Goal: Task Accomplishment & Management: Manage account settings

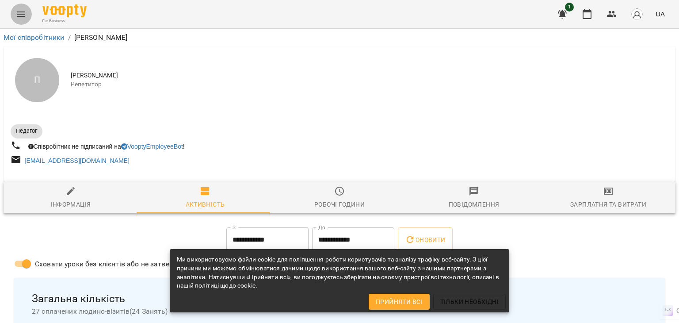
click at [27, 15] on button "Menu" at bounding box center [21, 14] width 21 height 21
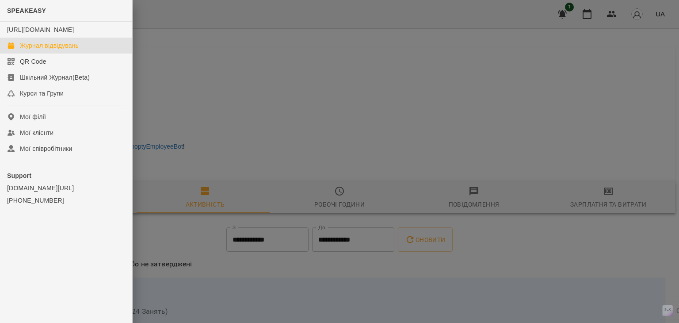
click at [34, 50] on div "Журнал відвідувань" at bounding box center [49, 45] width 59 height 9
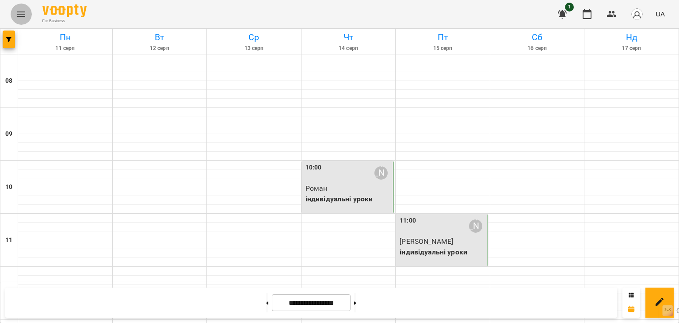
click at [16, 12] on icon "Menu" at bounding box center [21, 14] width 11 height 11
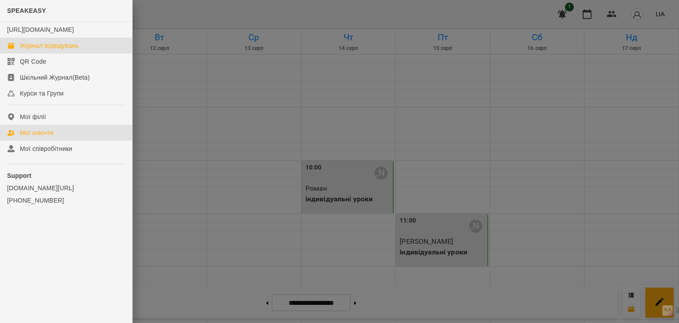
click at [72, 136] on link "Мої клієнти" at bounding box center [66, 133] width 132 height 16
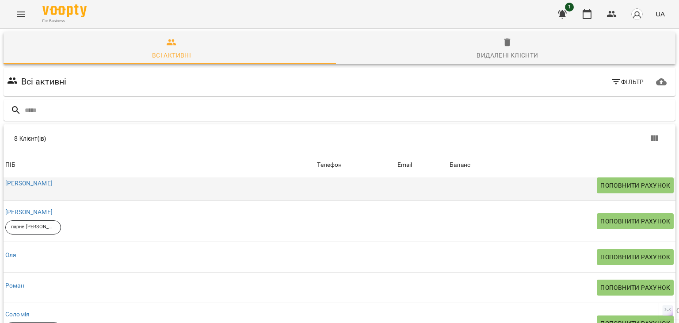
scroll to position [88, 0]
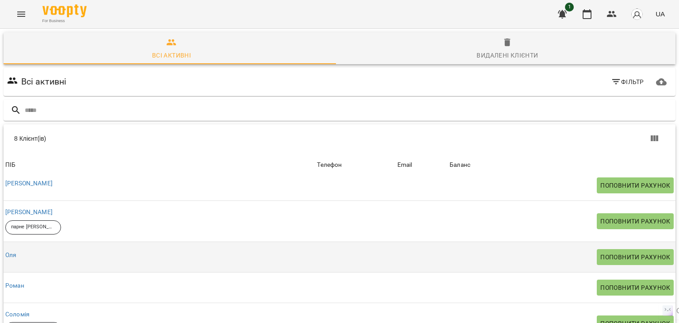
click at [12, 249] on div "Оля" at bounding box center [11, 255] width 15 height 12
click at [12, 251] on link "Оля" at bounding box center [10, 254] width 11 height 7
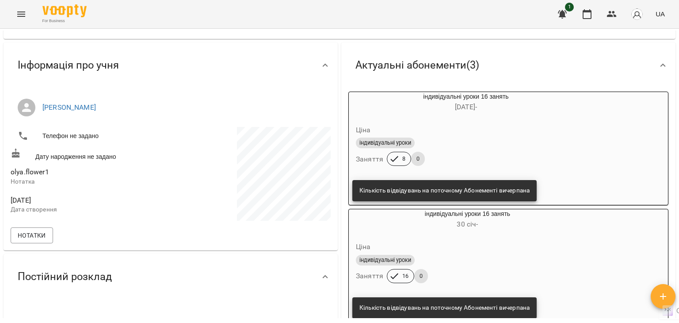
scroll to position [265, 0]
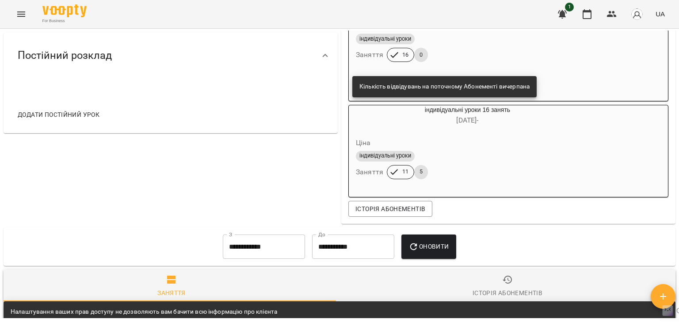
click at [25, 15] on icon "Menu" at bounding box center [21, 14] width 11 height 11
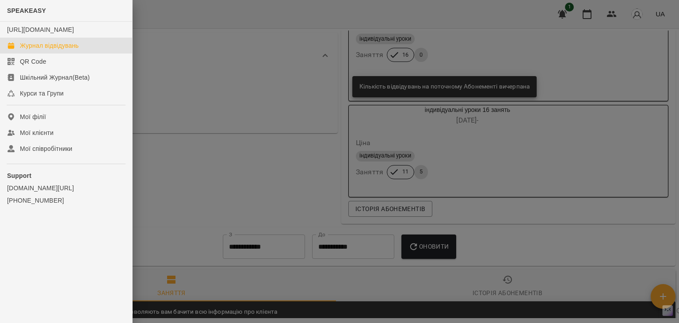
click at [65, 50] on div "Журнал відвідувань" at bounding box center [49, 45] width 59 height 9
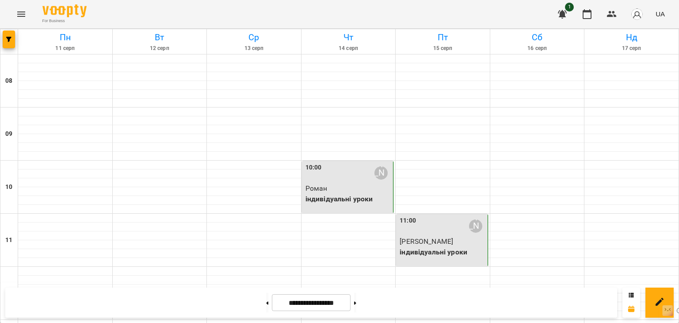
scroll to position [265, 0]
